Goal: Check status: Check status

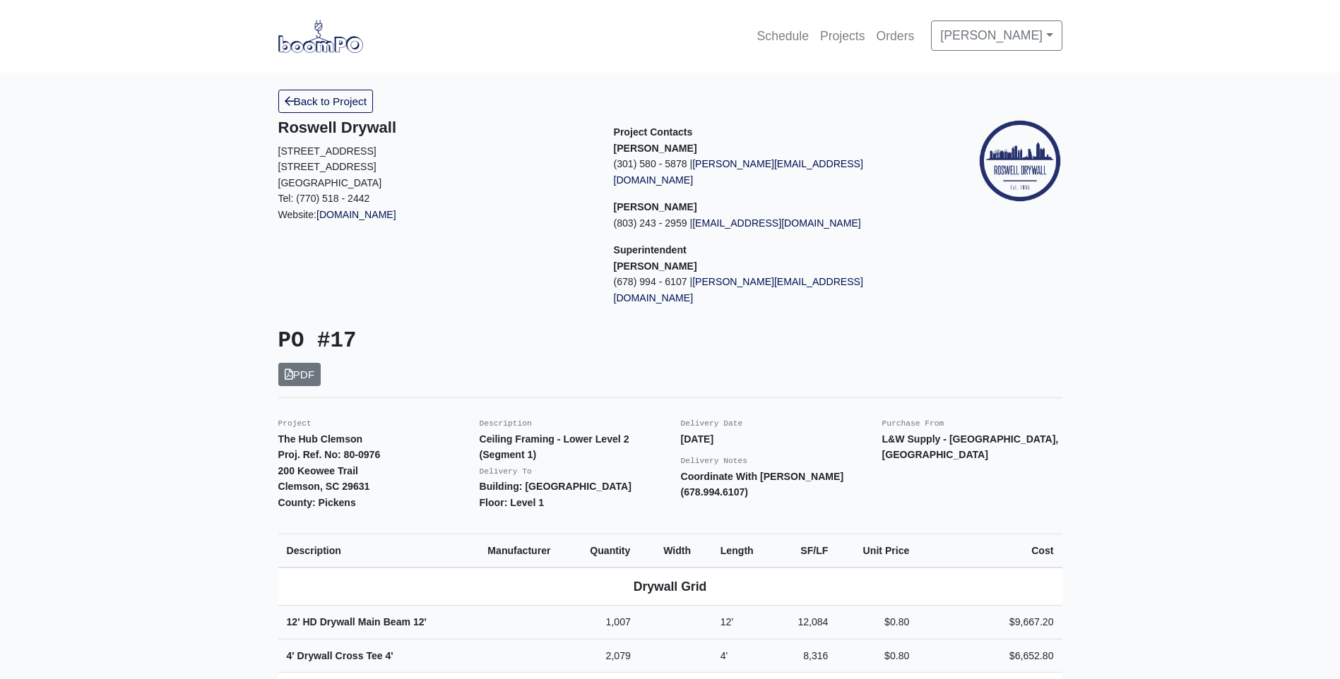
click at [342, 105] on link "Back to Project" at bounding box center [325, 101] width 95 height 23
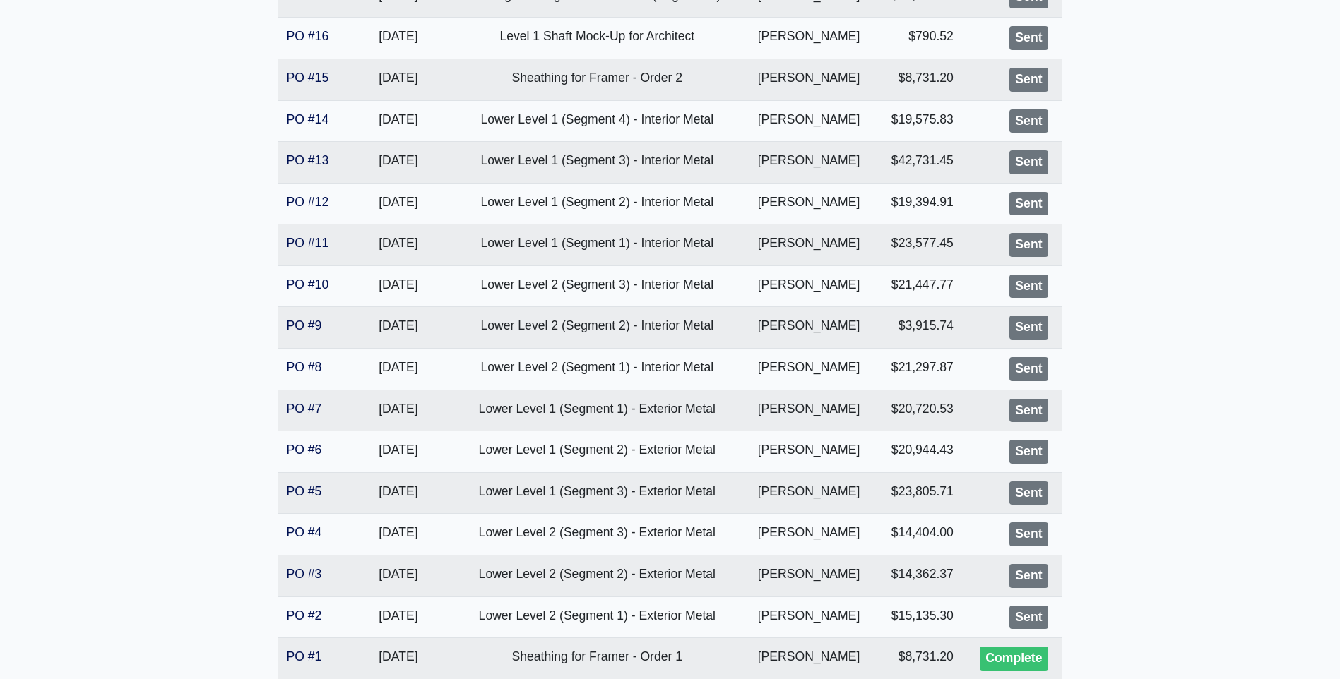
scroll to position [777, 0]
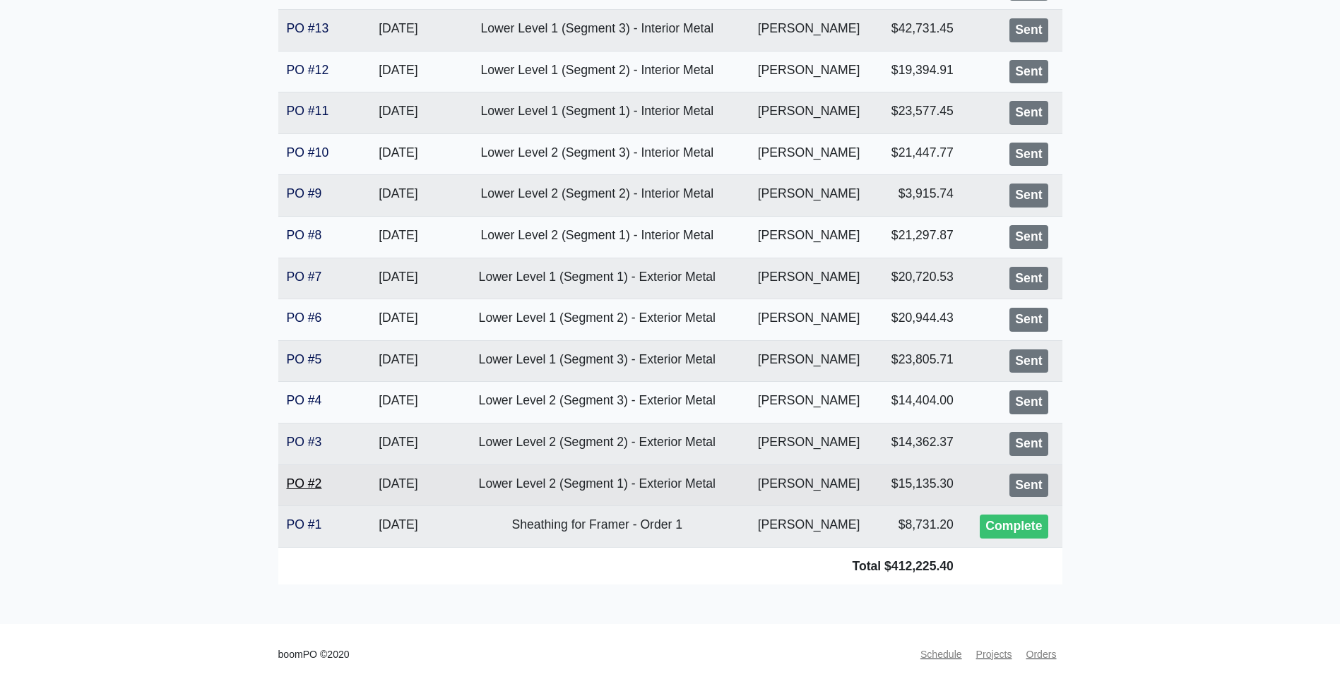
click at [298, 481] on link "PO #2" at bounding box center [304, 484] width 35 height 14
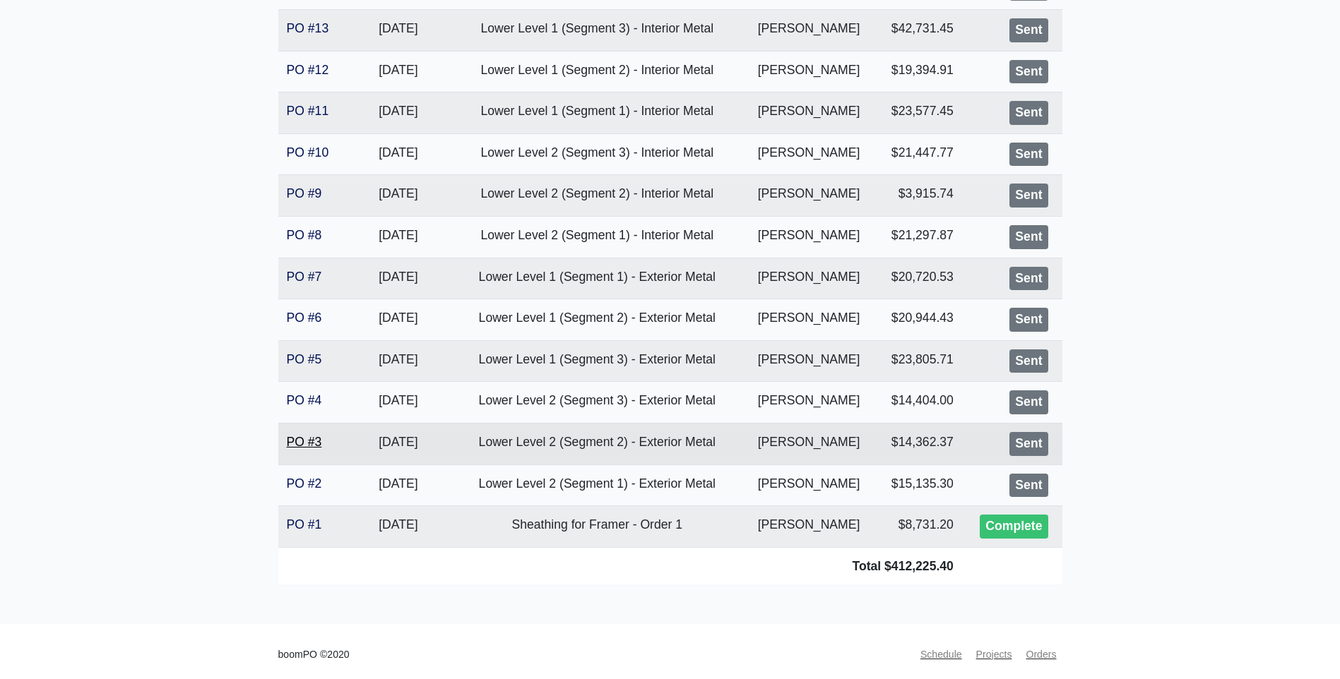
click at [300, 441] on link "PO #3" at bounding box center [304, 442] width 35 height 14
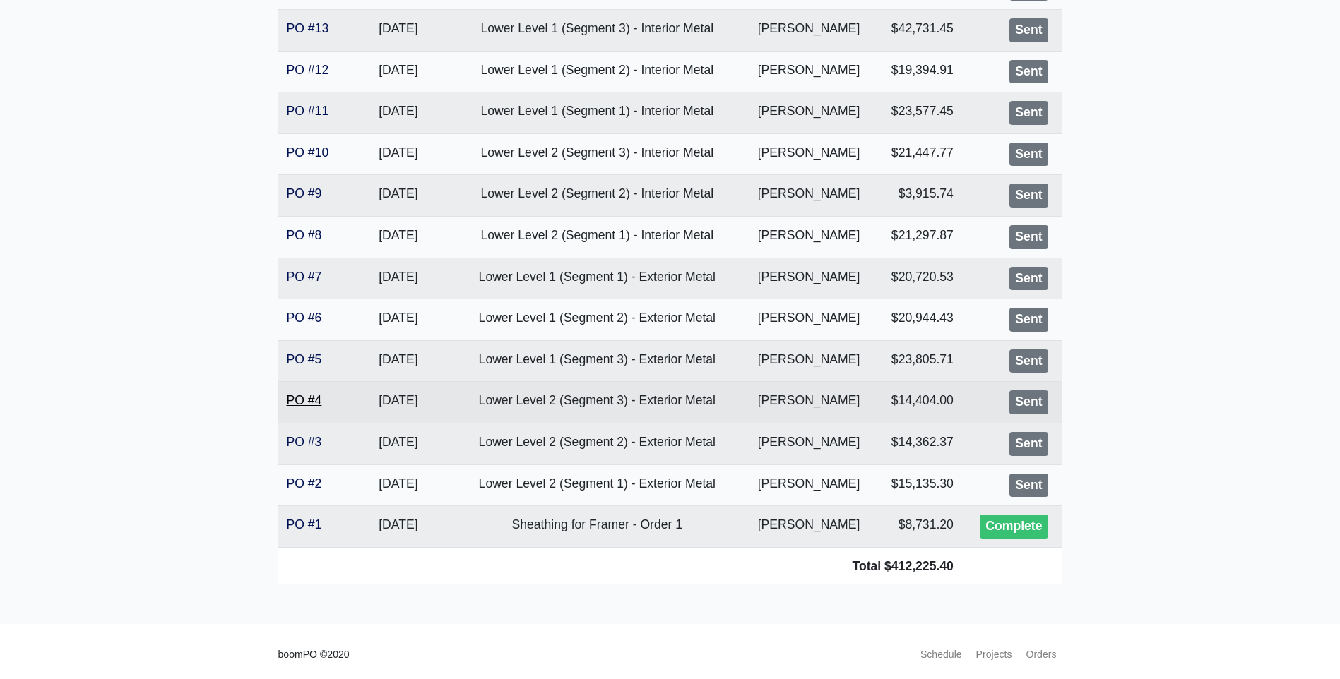
click at [309, 403] on link "PO #4" at bounding box center [304, 400] width 35 height 14
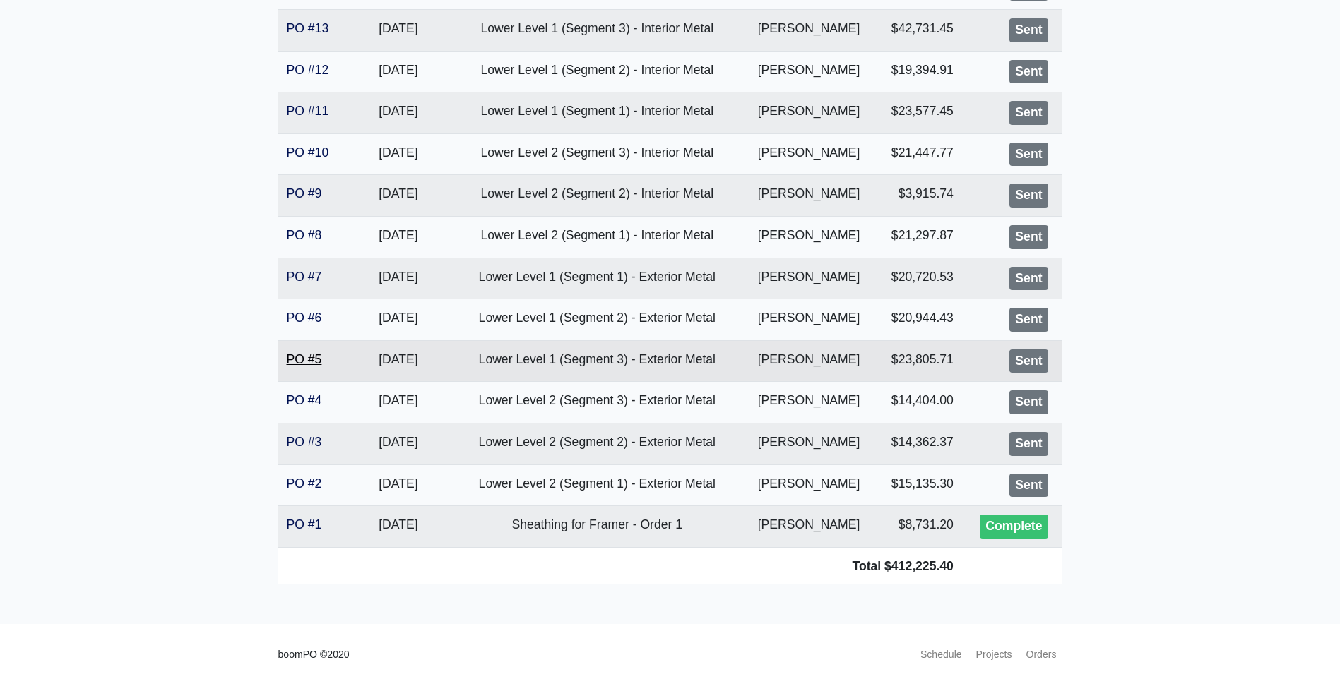
click at [311, 358] on link "PO #5" at bounding box center [304, 359] width 35 height 14
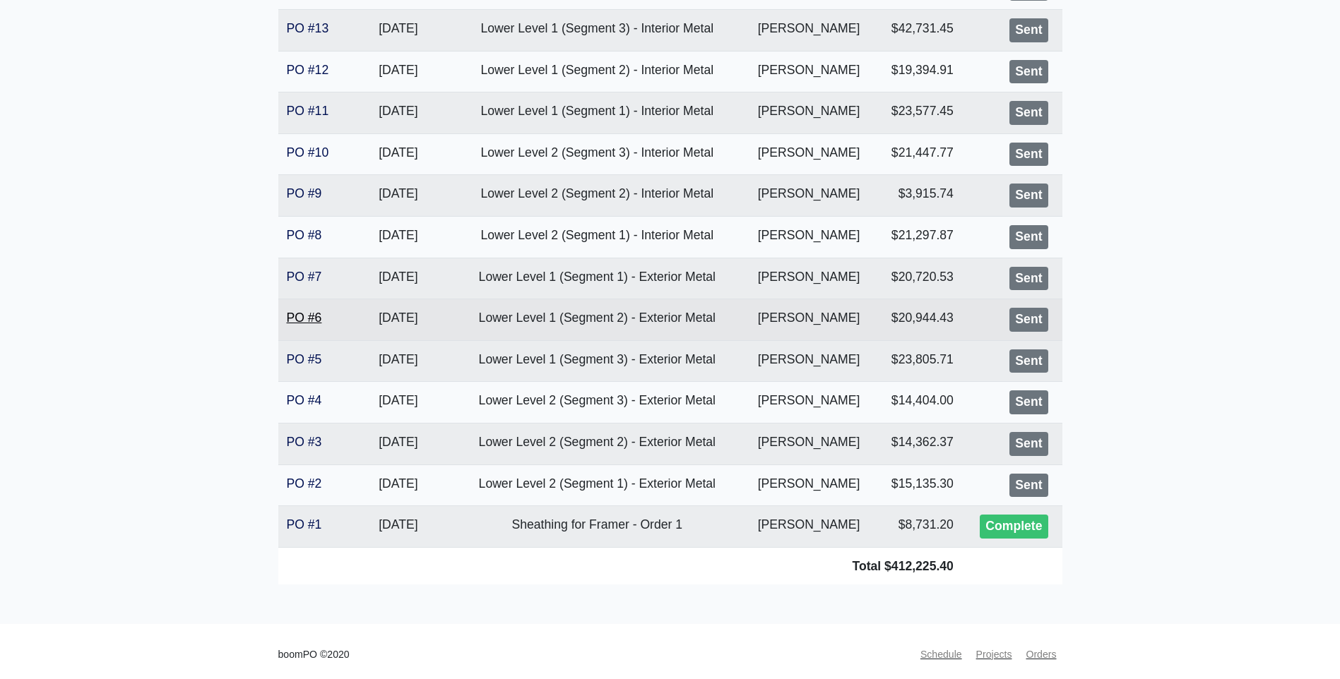
click at [311, 315] on link "PO #6" at bounding box center [304, 318] width 35 height 14
click at [306, 321] on link "PO #6" at bounding box center [304, 318] width 35 height 14
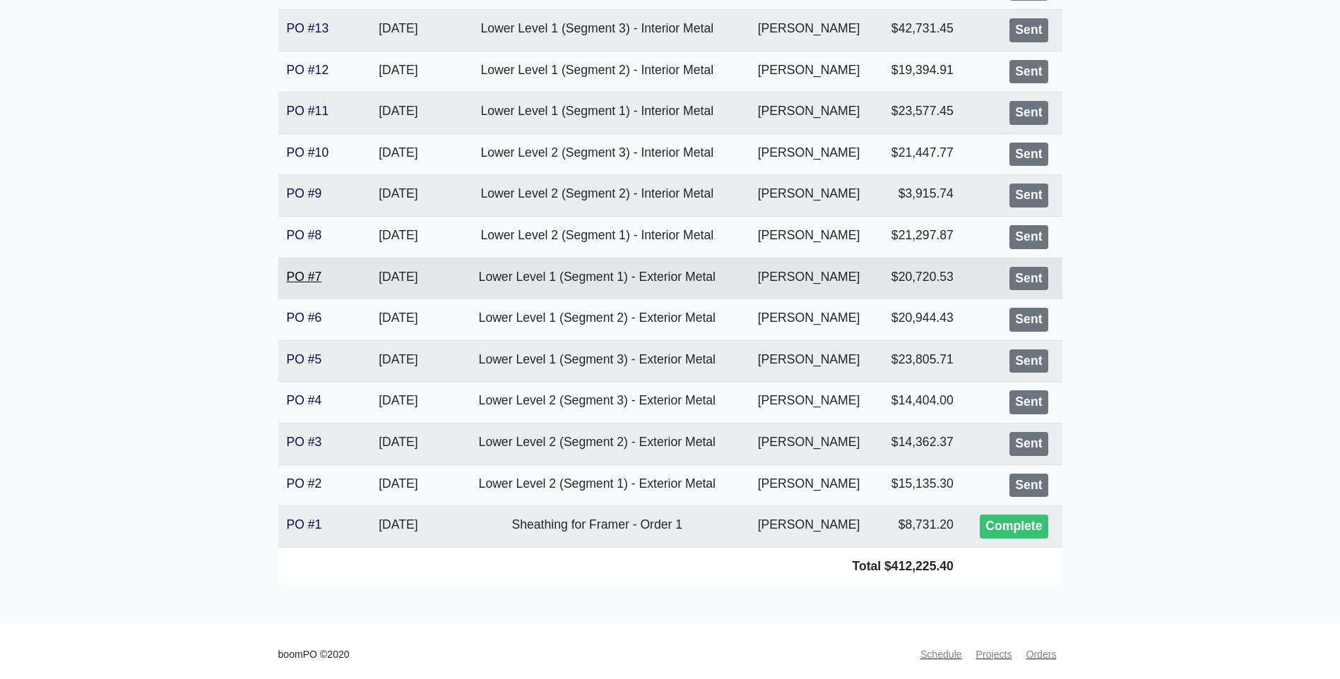
click at [309, 278] on link "PO #7" at bounding box center [304, 277] width 35 height 14
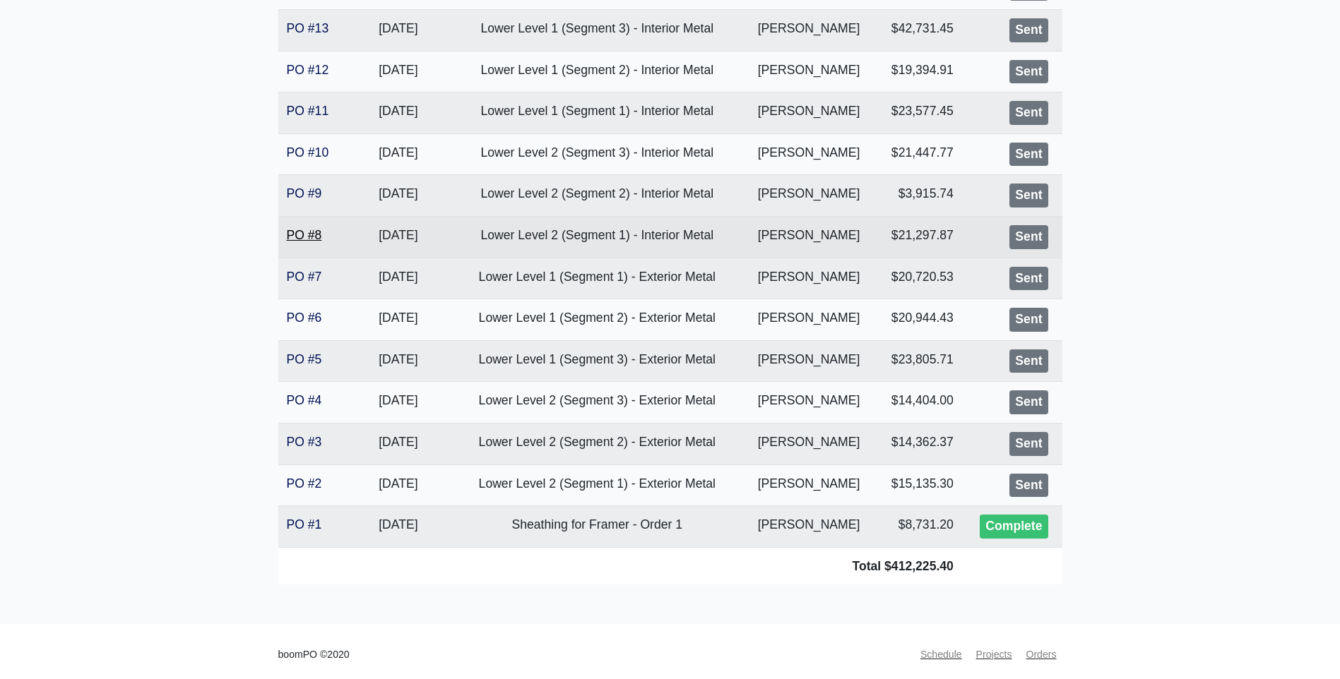
click at [300, 230] on link "PO #8" at bounding box center [304, 235] width 35 height 14
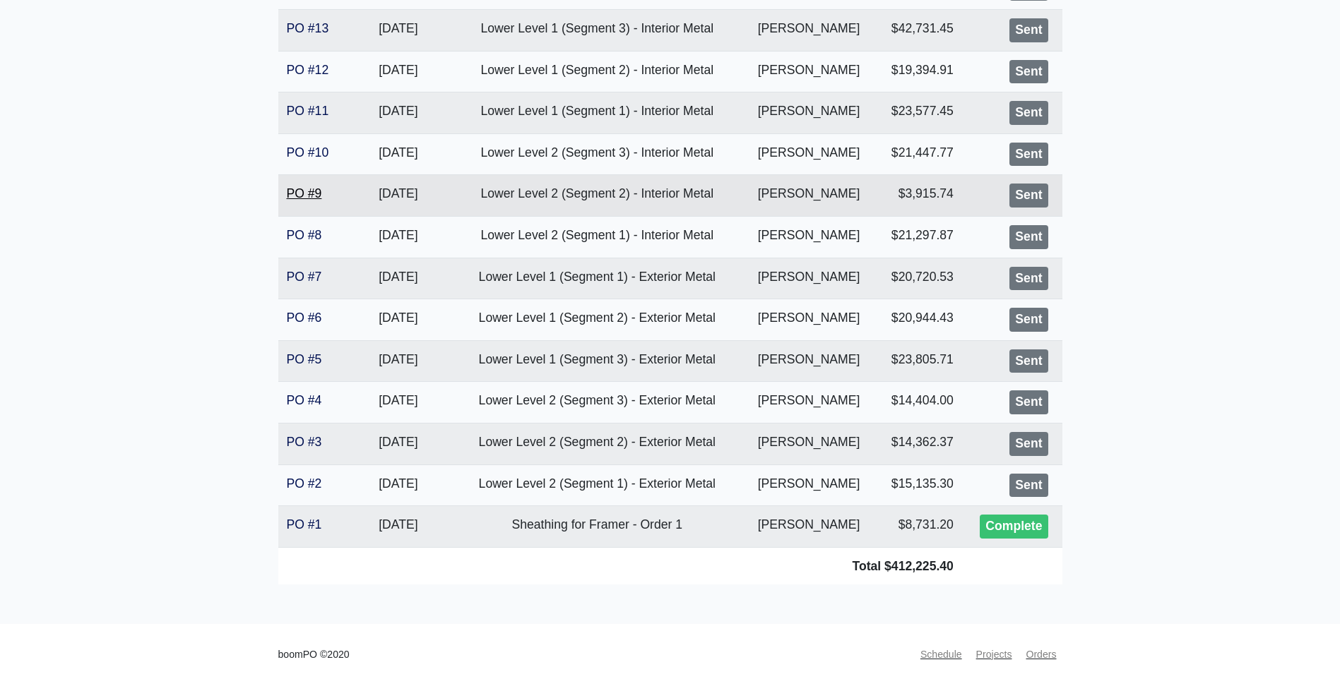
click at [316, 190] on link "PO #9" at bounding box center [304, 193] width 35 height 14
click at [301, 193] on link "PO #9" at bounding box center [304, 193] width 35 height 14
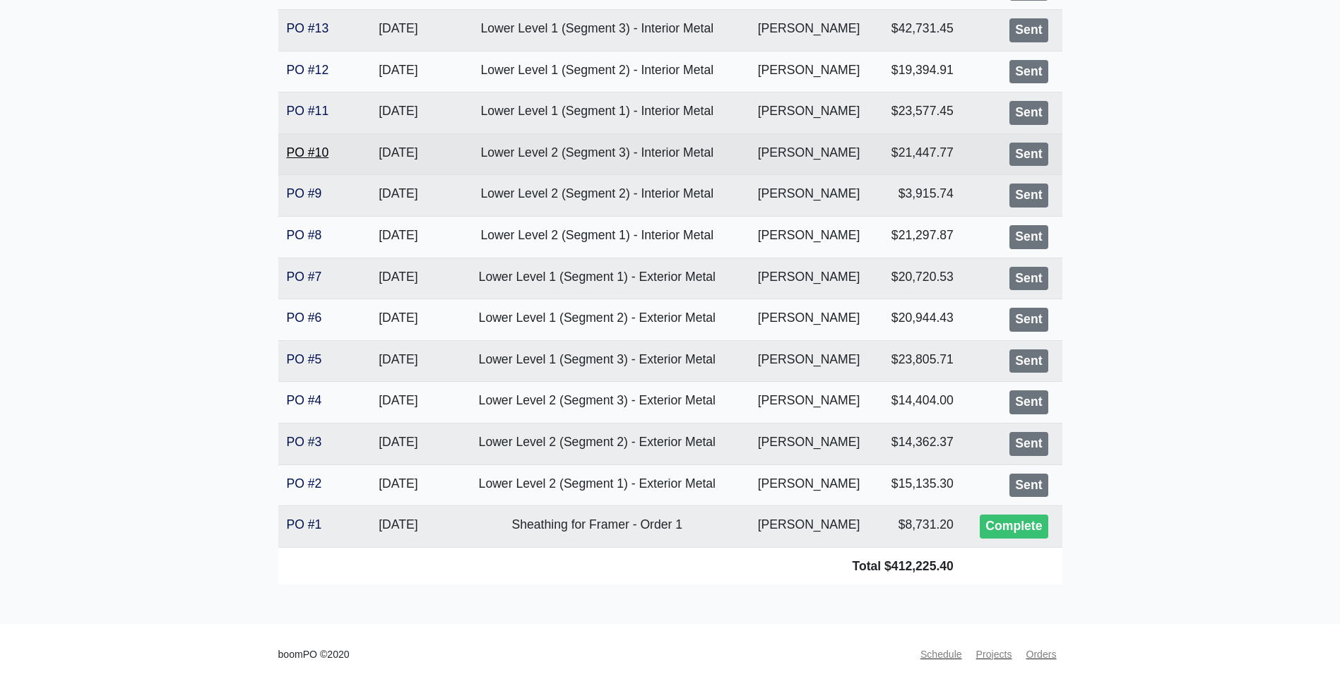
click at [326, 149] on link "PO #10" at bounding box center [308, 152] width 42 height 14
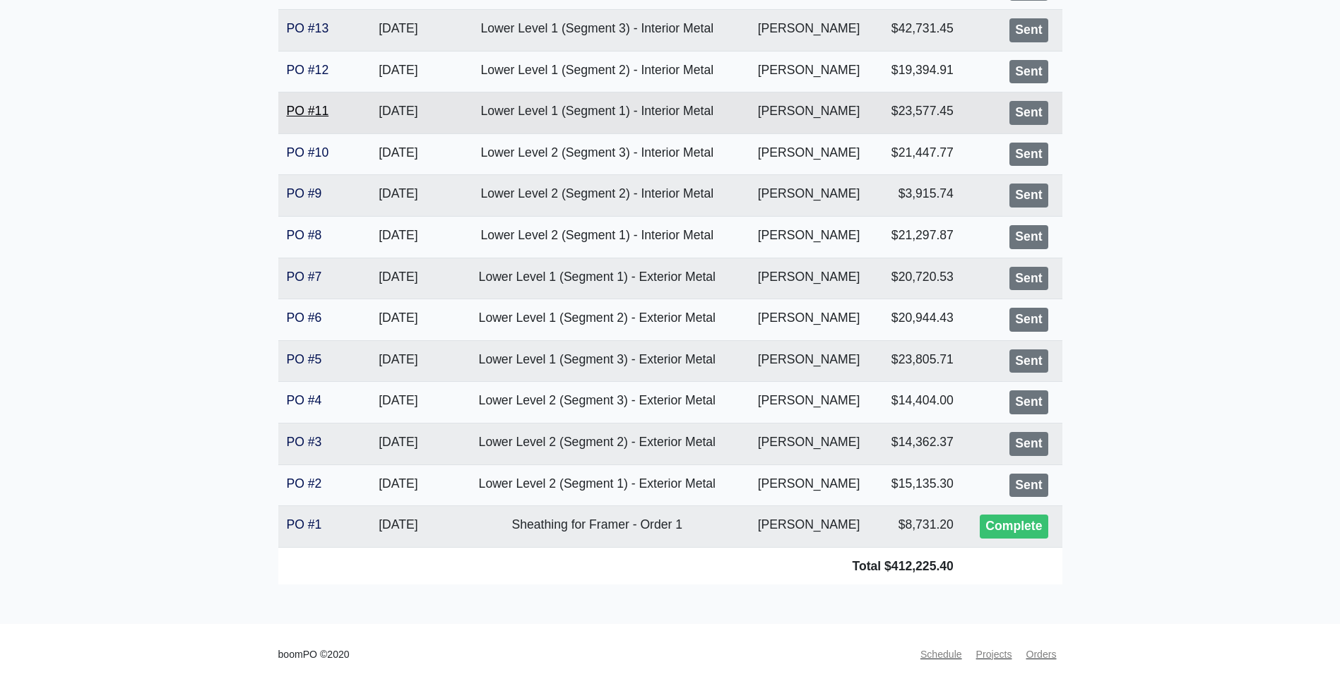
click at [316, 105] on link "PO #11" at bounding box center [308, 111] width 42 height 14
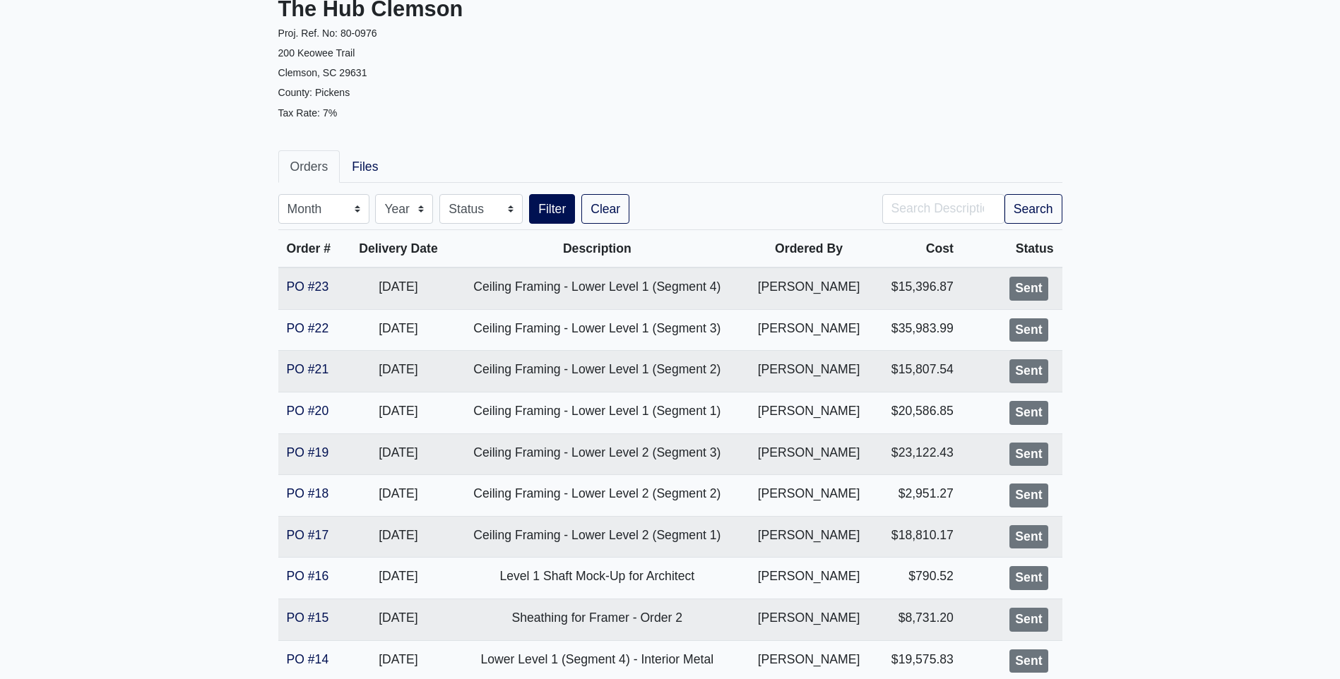
scroll to position [7, 0]
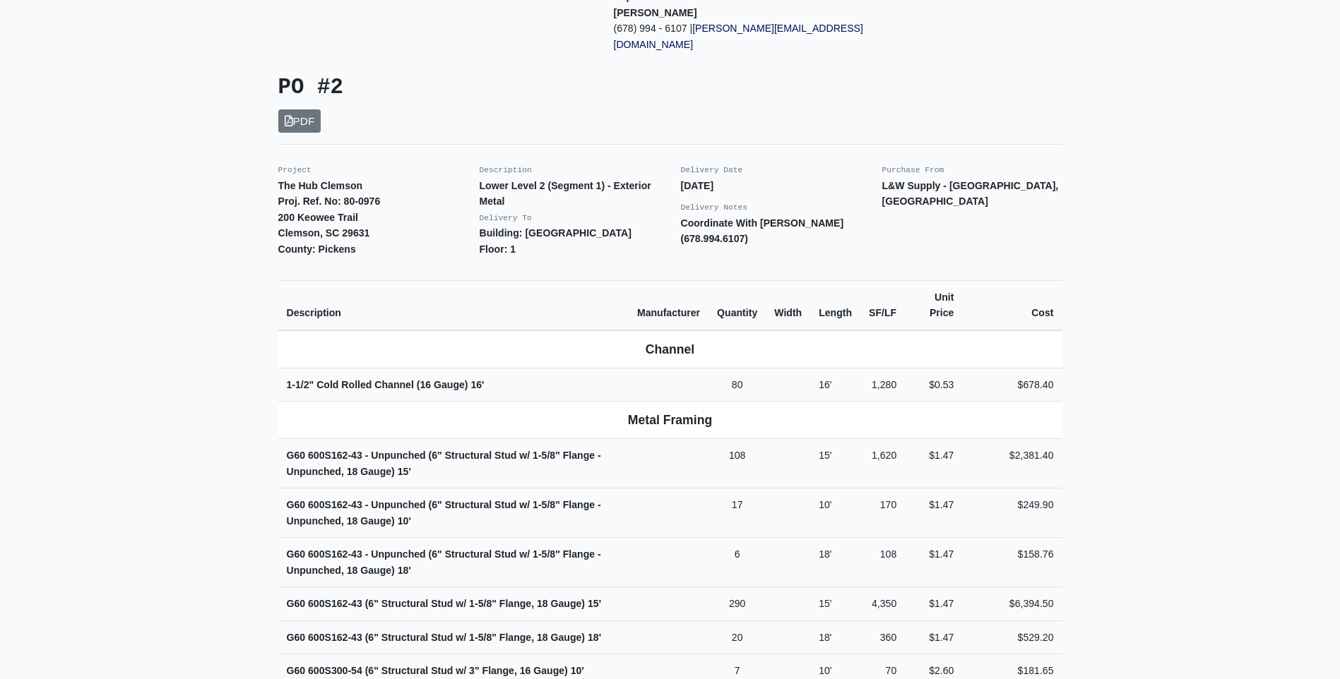
scroll to position [237, 0]
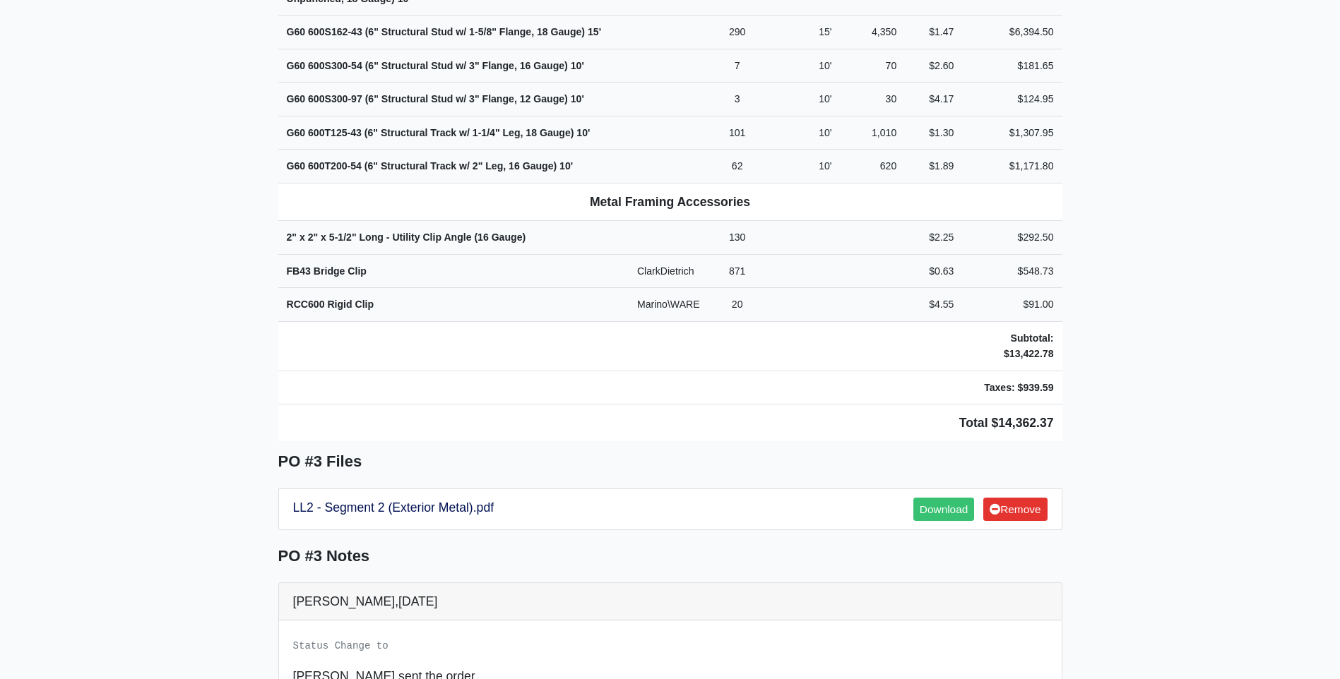
scroll to position [777, 0]
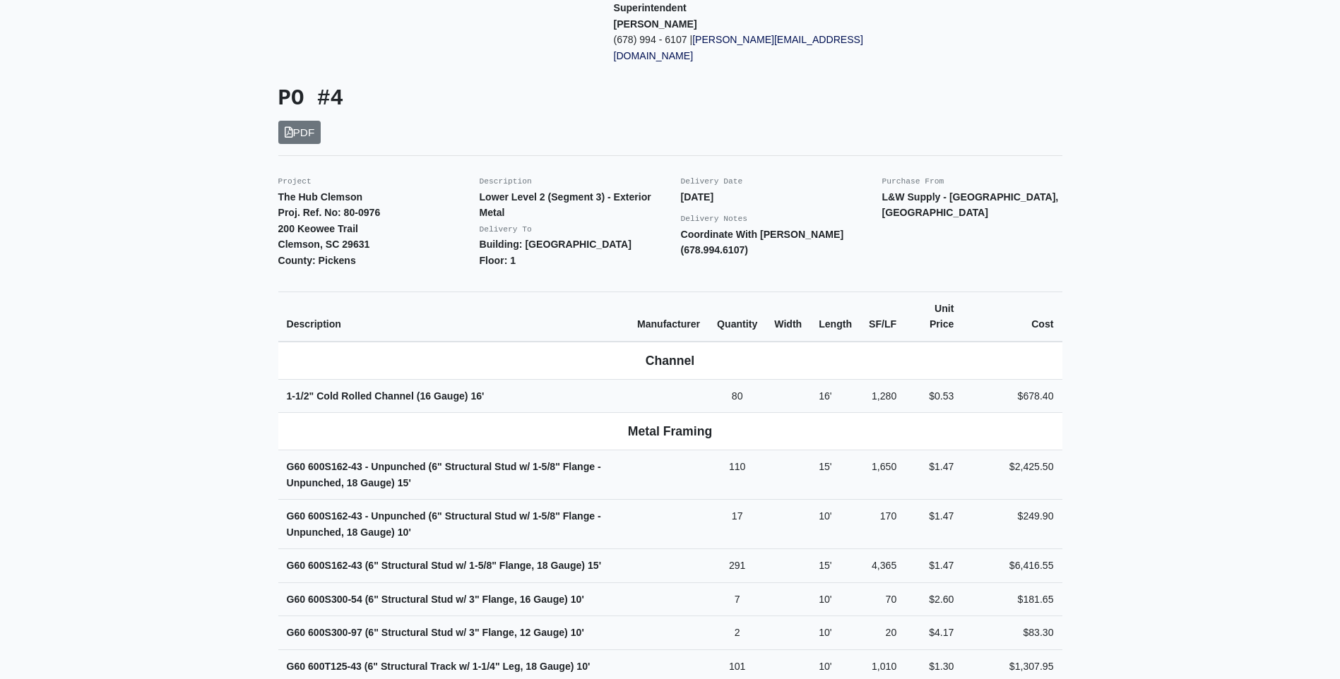
scroll to position [208, 0]
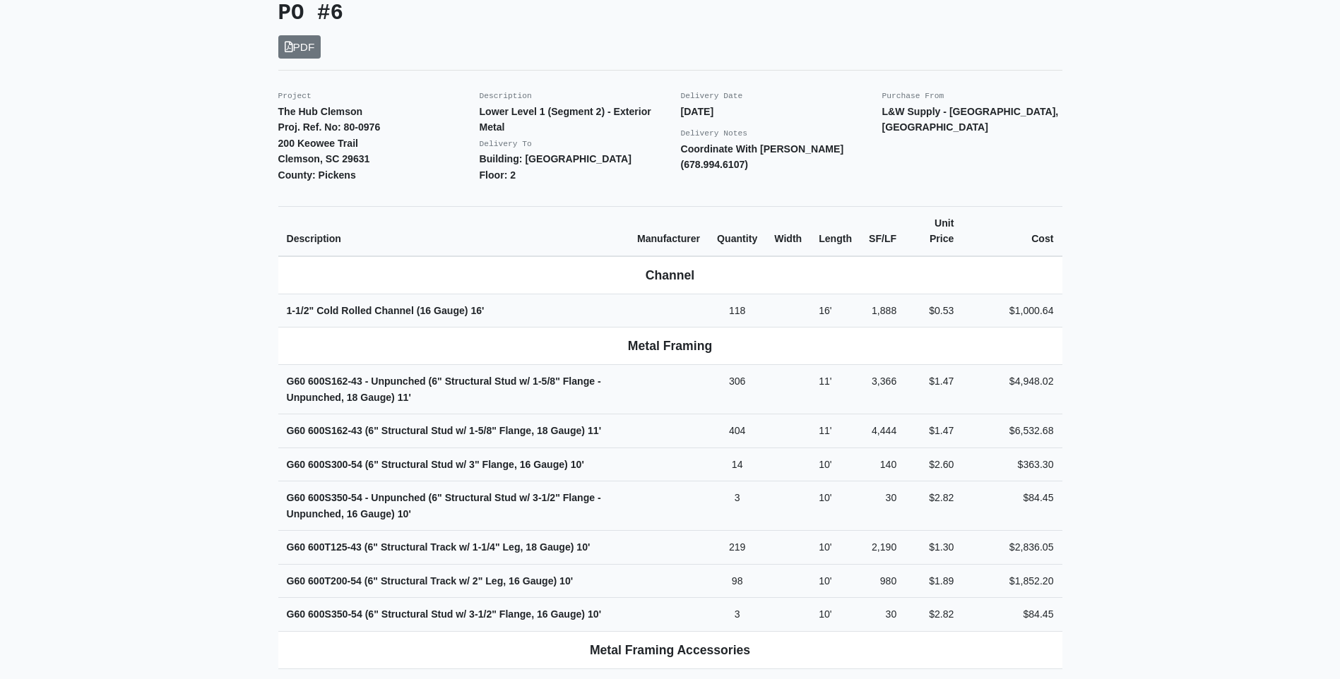
scroll to position [322, 0]
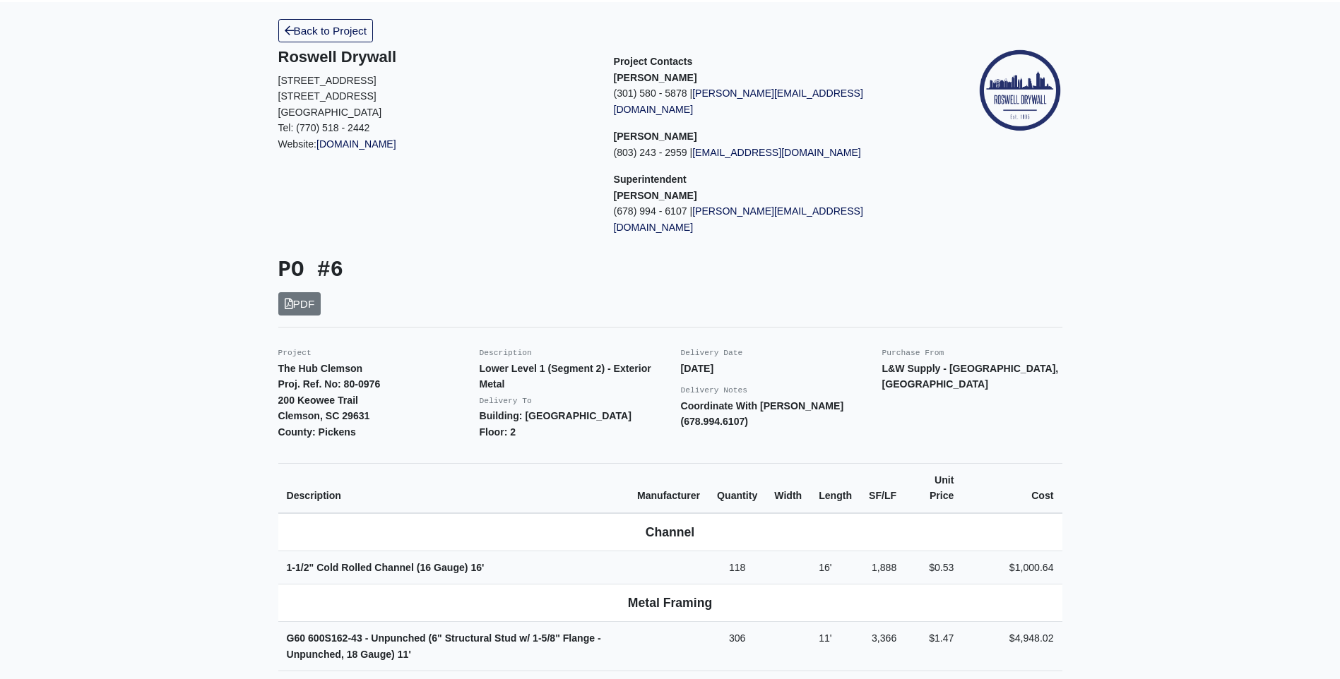
scroll to position [30, 0]
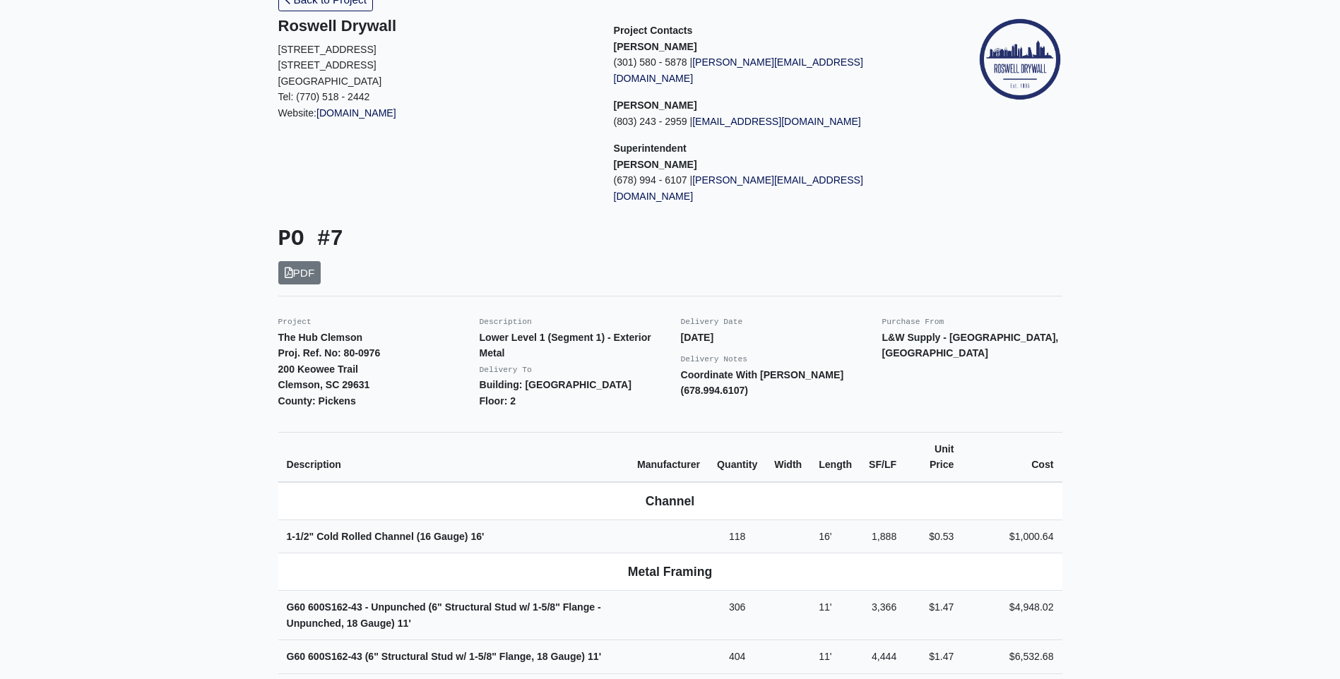
scroll to position [18, 0]
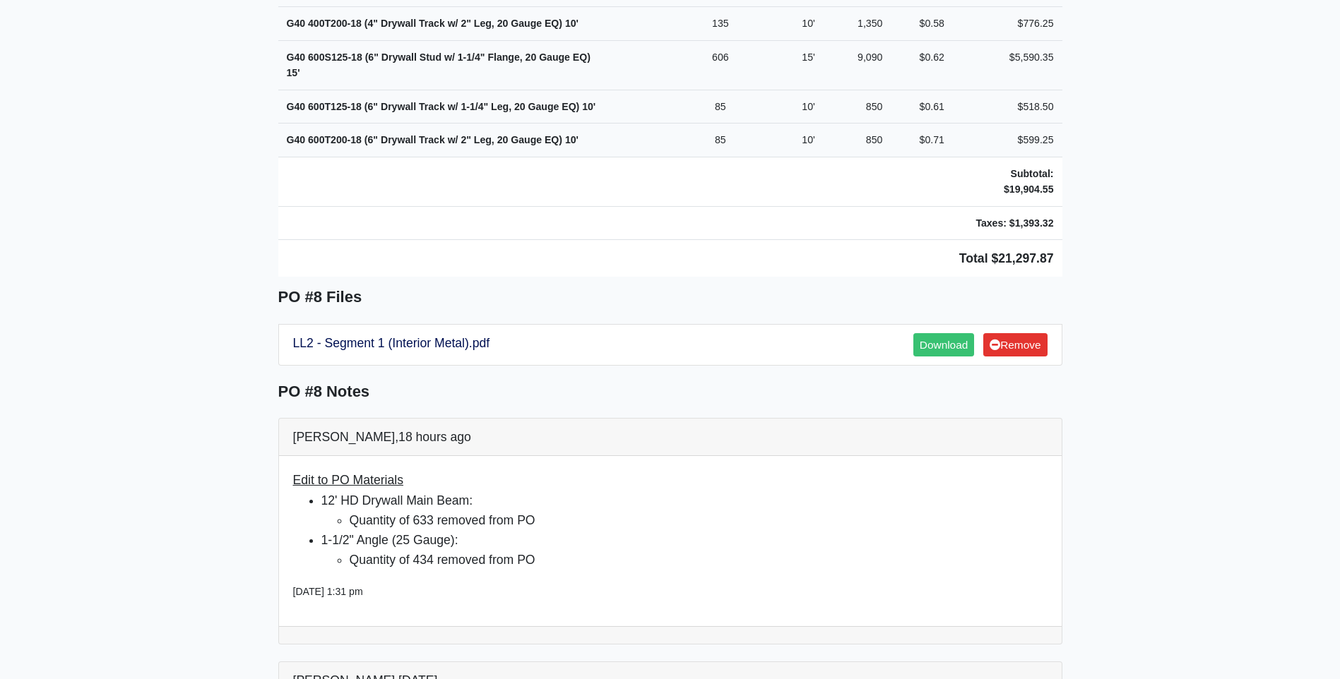
scroll to position [1030, 0]
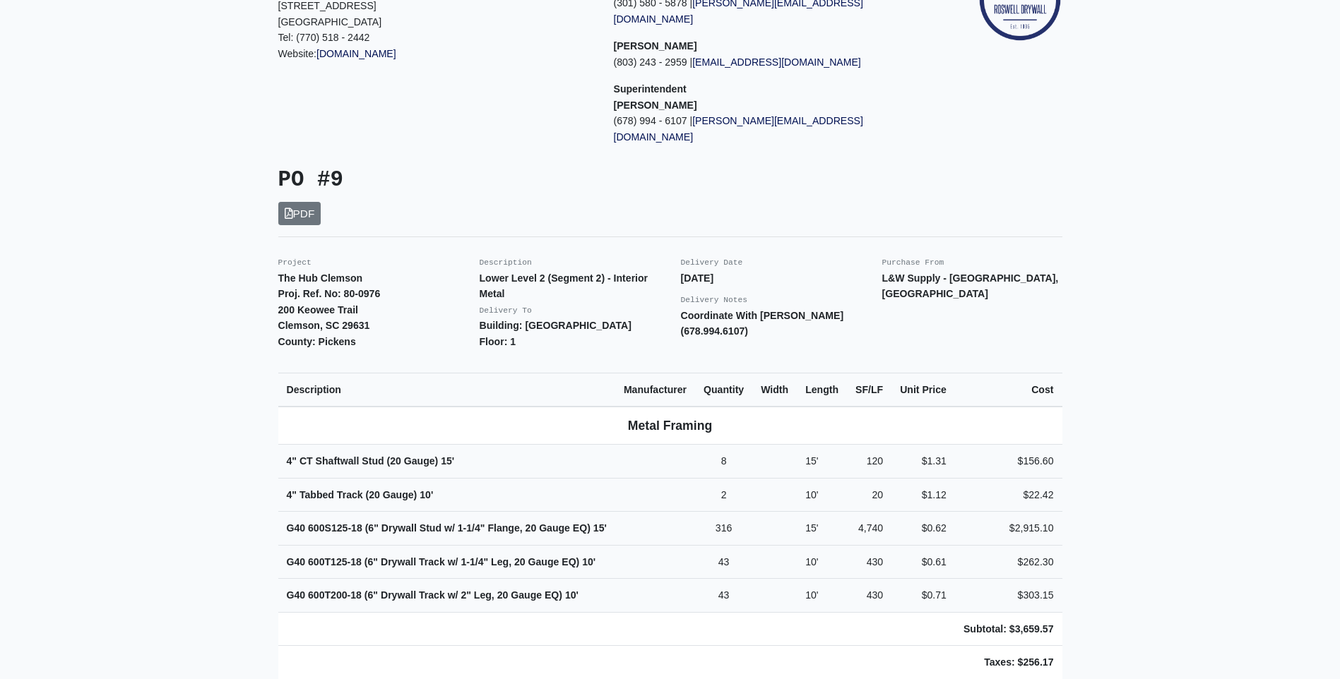
scroll to position [152, 0]
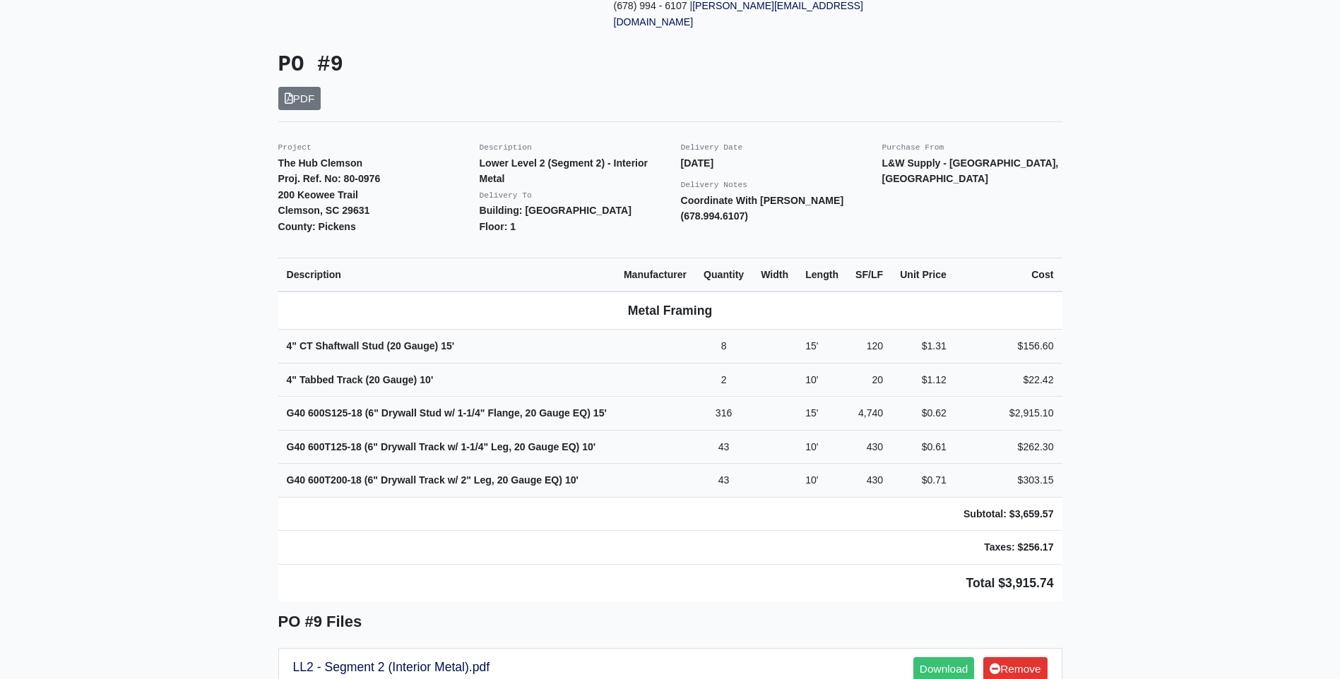
scroll to position [273, 0]
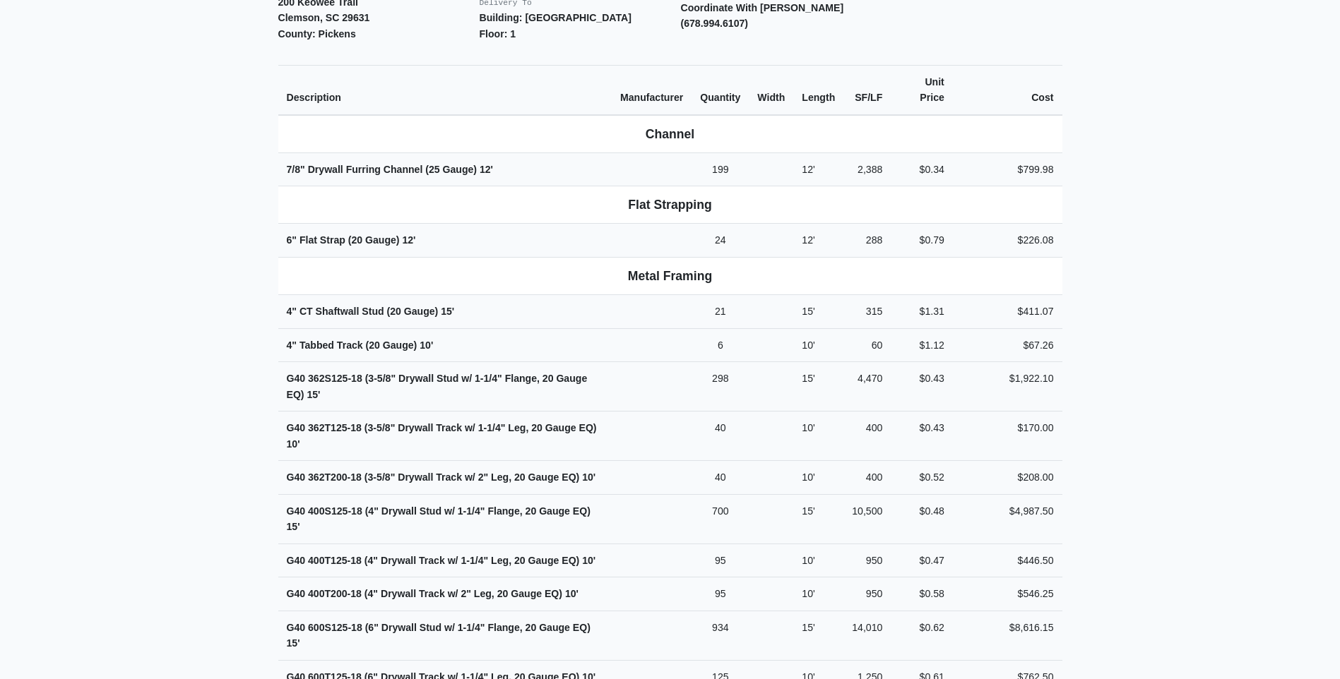
scroll to position [467, 0]
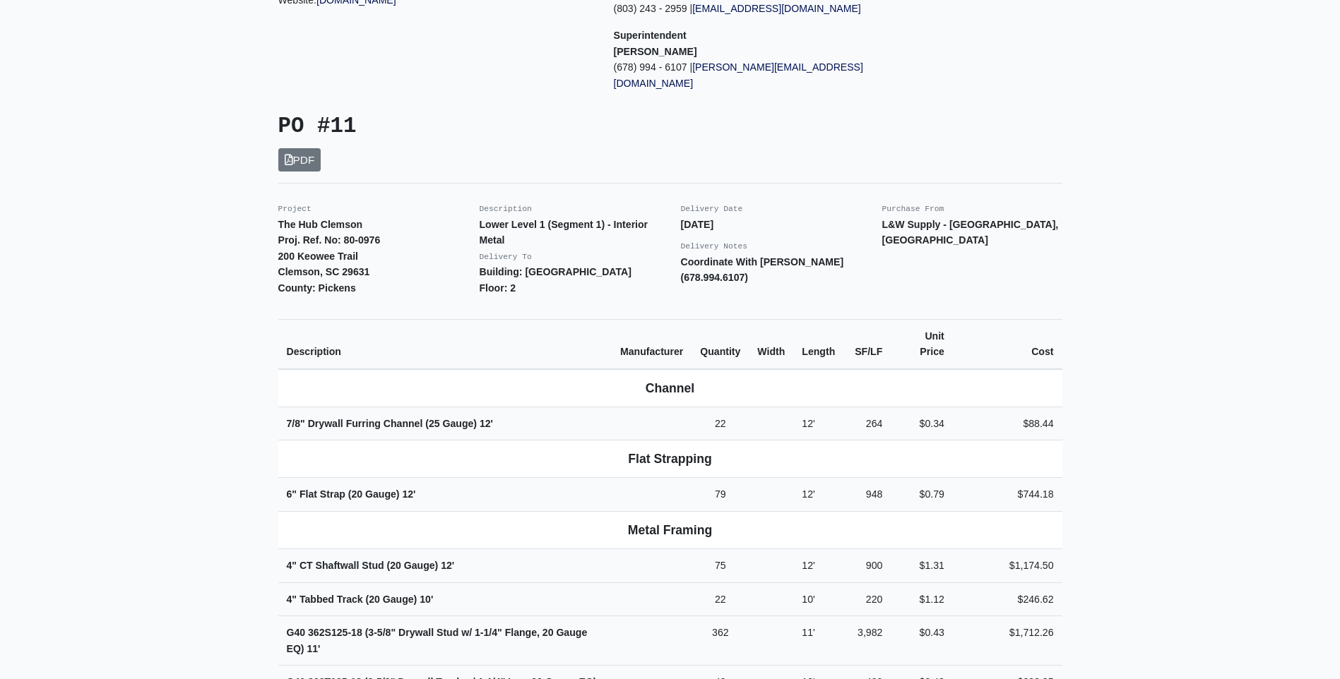
scroll to position [210, 0]
